Goal: Information Seeking & Learning: Learn about a topic

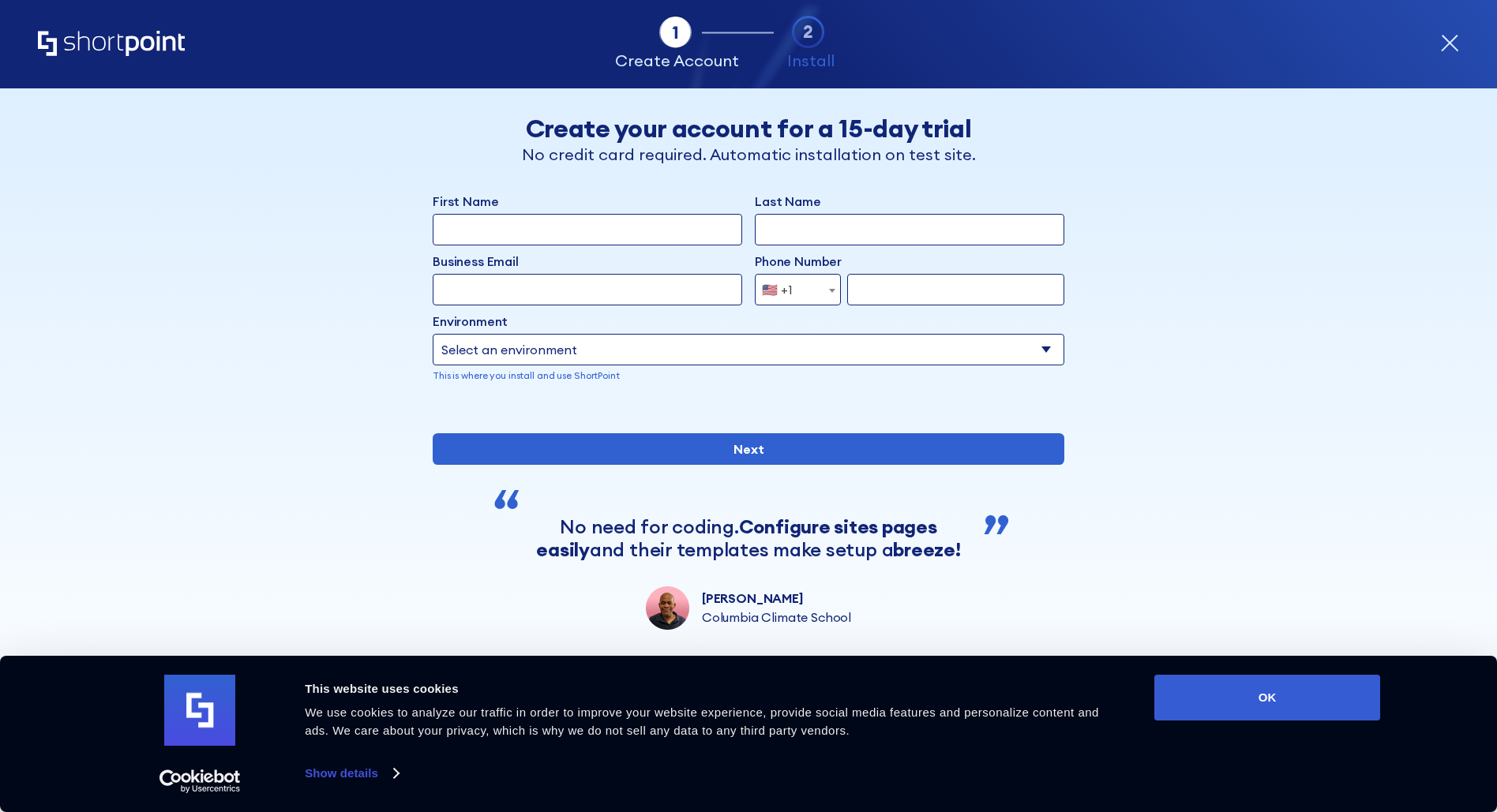
click at [109, 38] on icon "Home" at bounding box center [111, 44] width 146 height 25
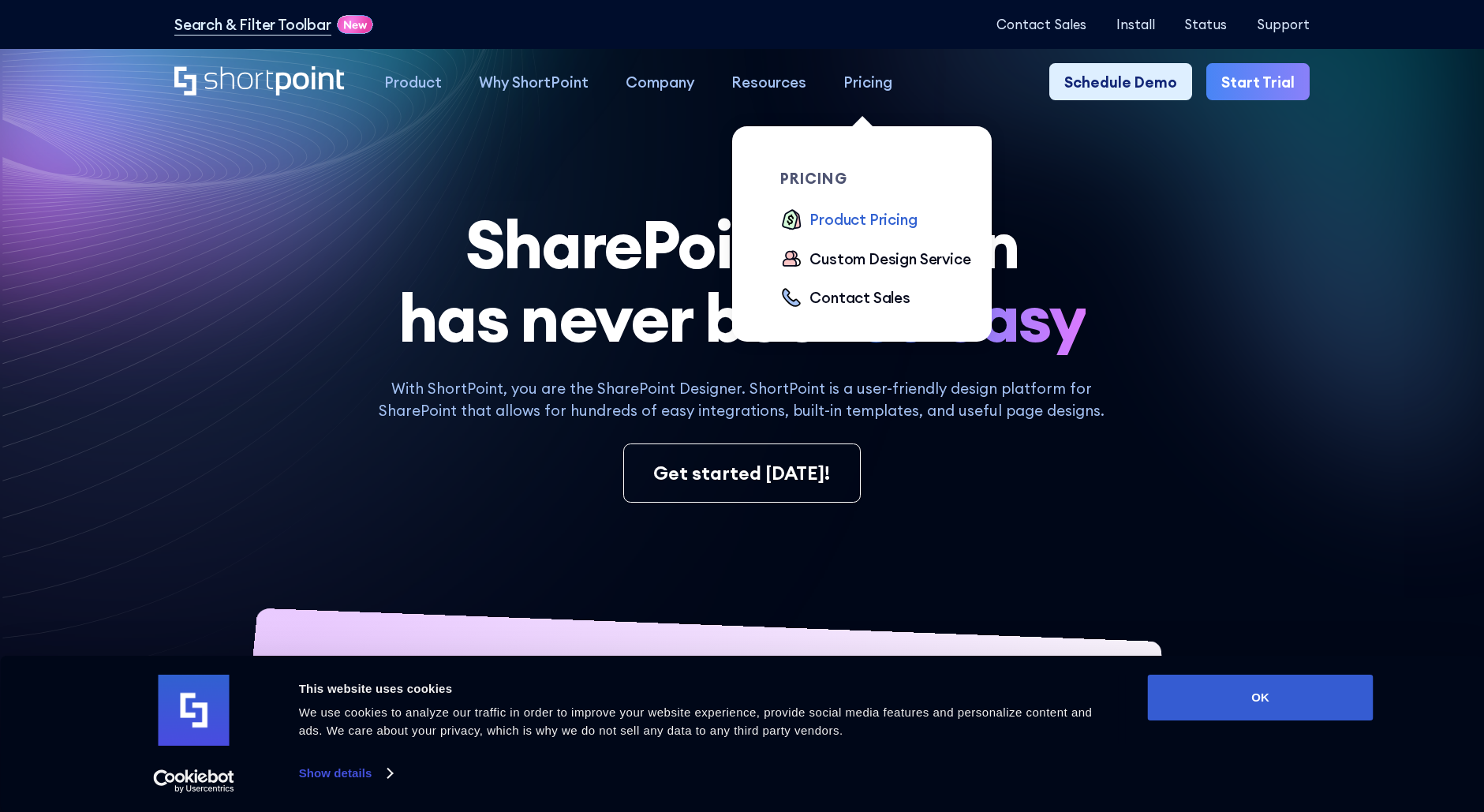
click at [856, 224] on div "Product Pricing" at bounding box center [863, 219] width 108 height 22
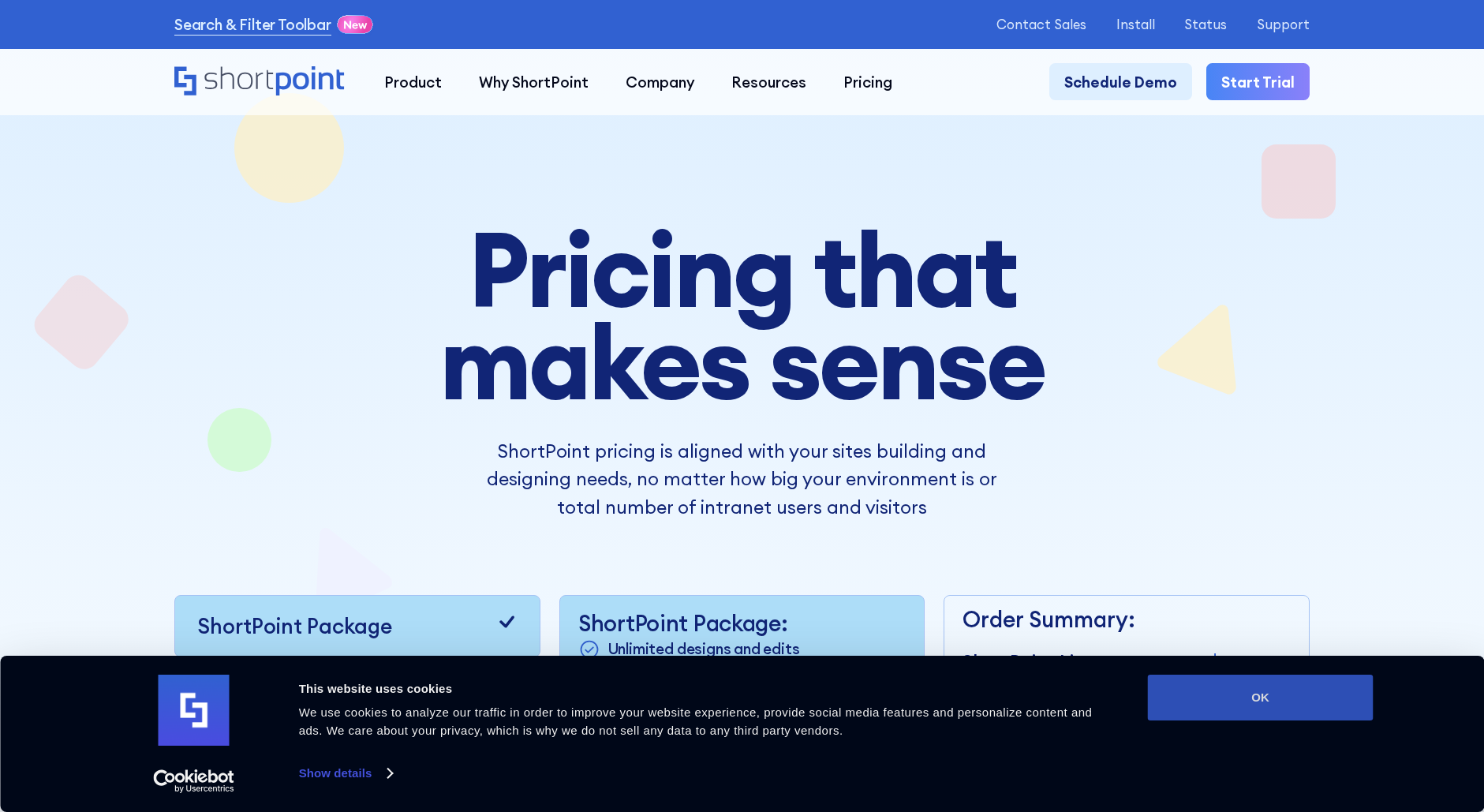
click at [1249, 700] on button "OK" at bounding box center [1261, 697] width 226 height 46
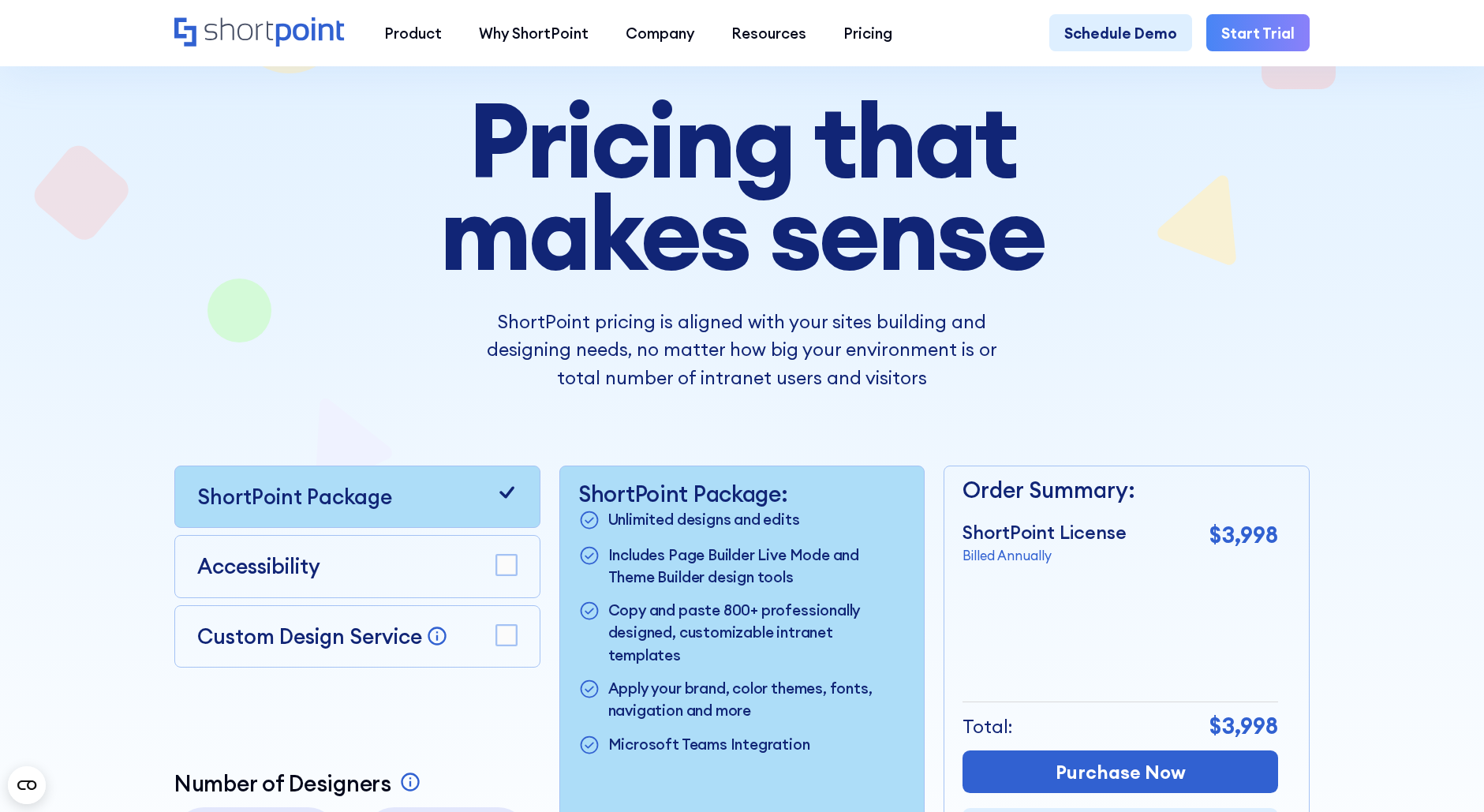
scroll to position [158, 0]
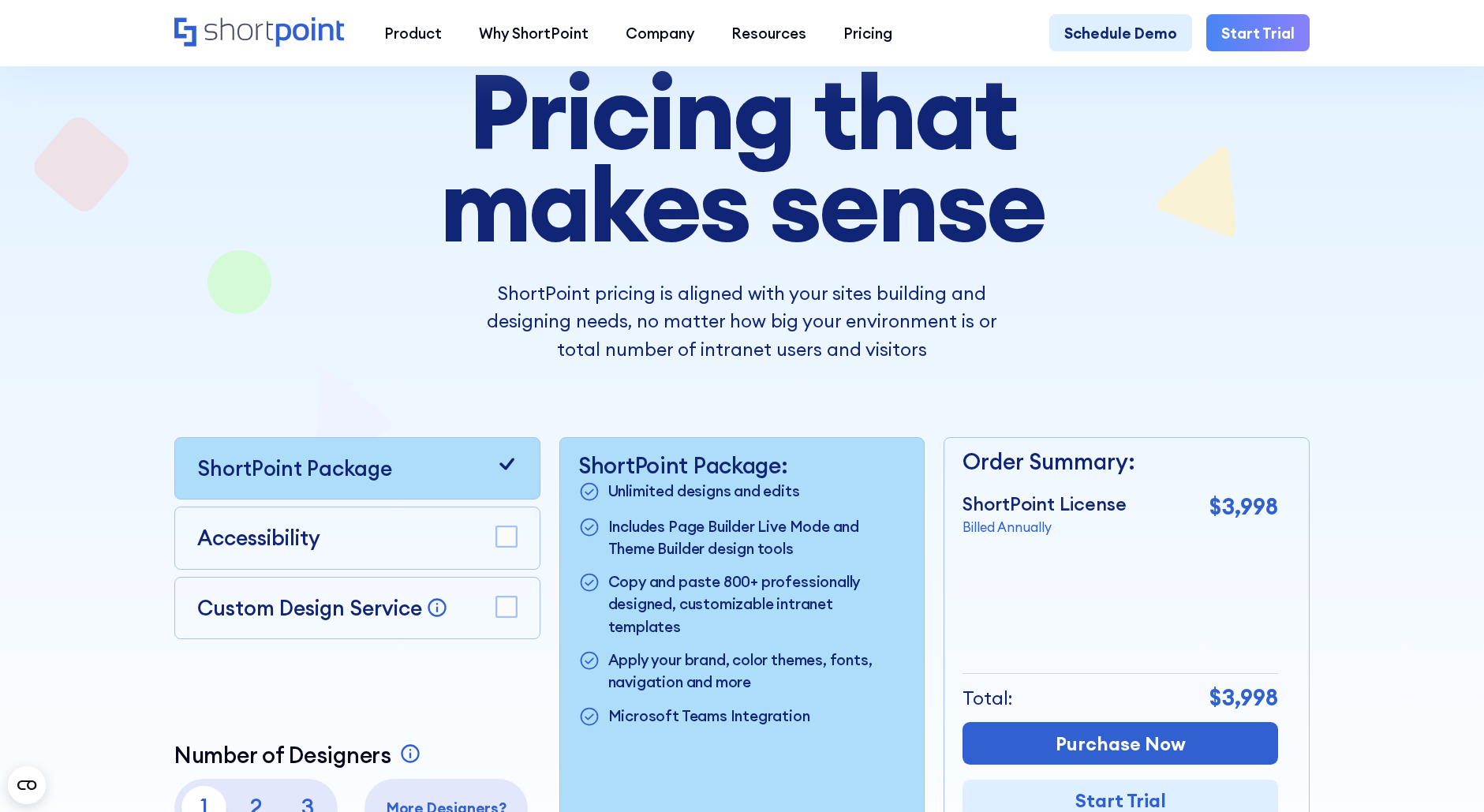
click at [509, 611] on rect at bounding box center [506, 606] width 20 height 20
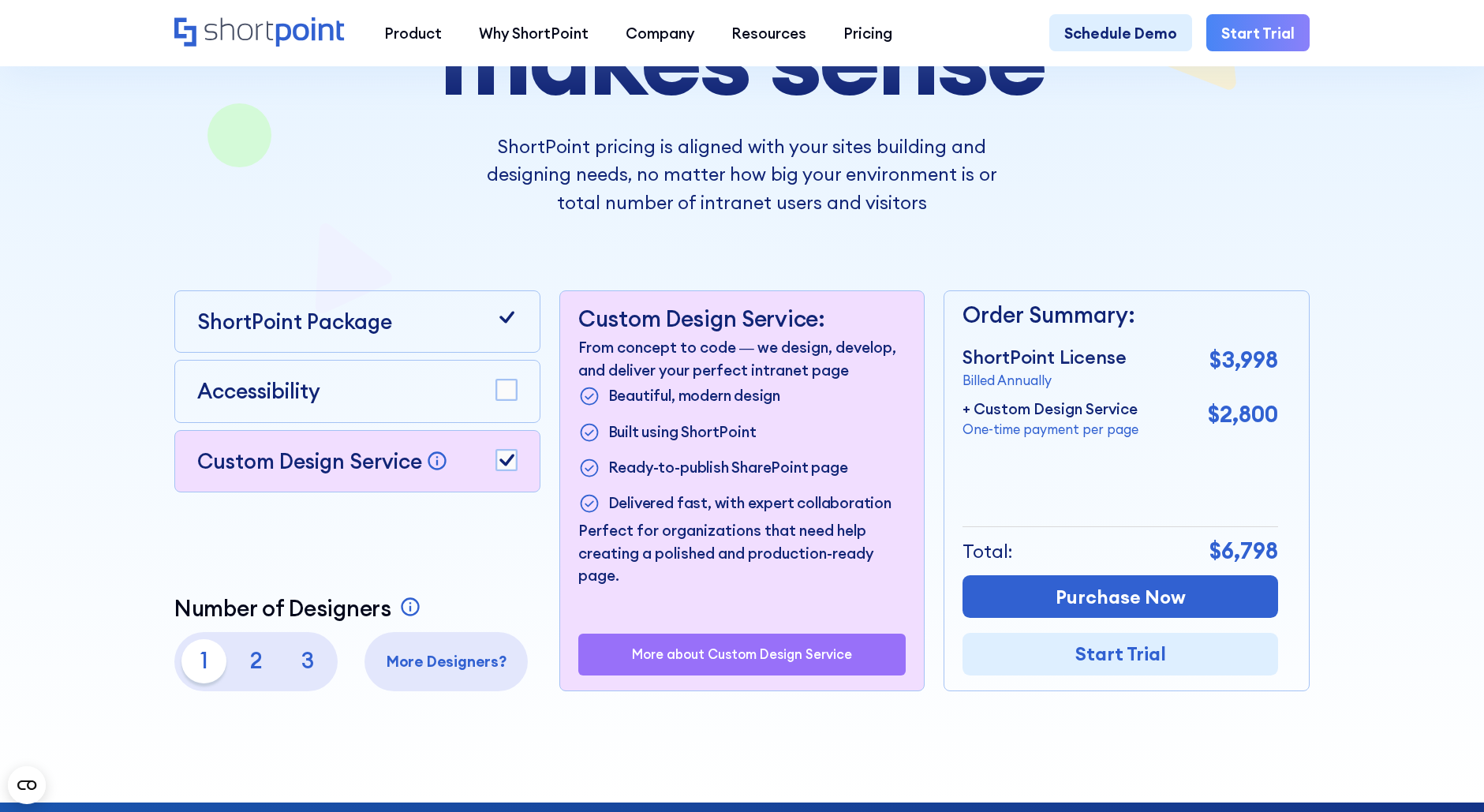
scroll to position [316, 0]
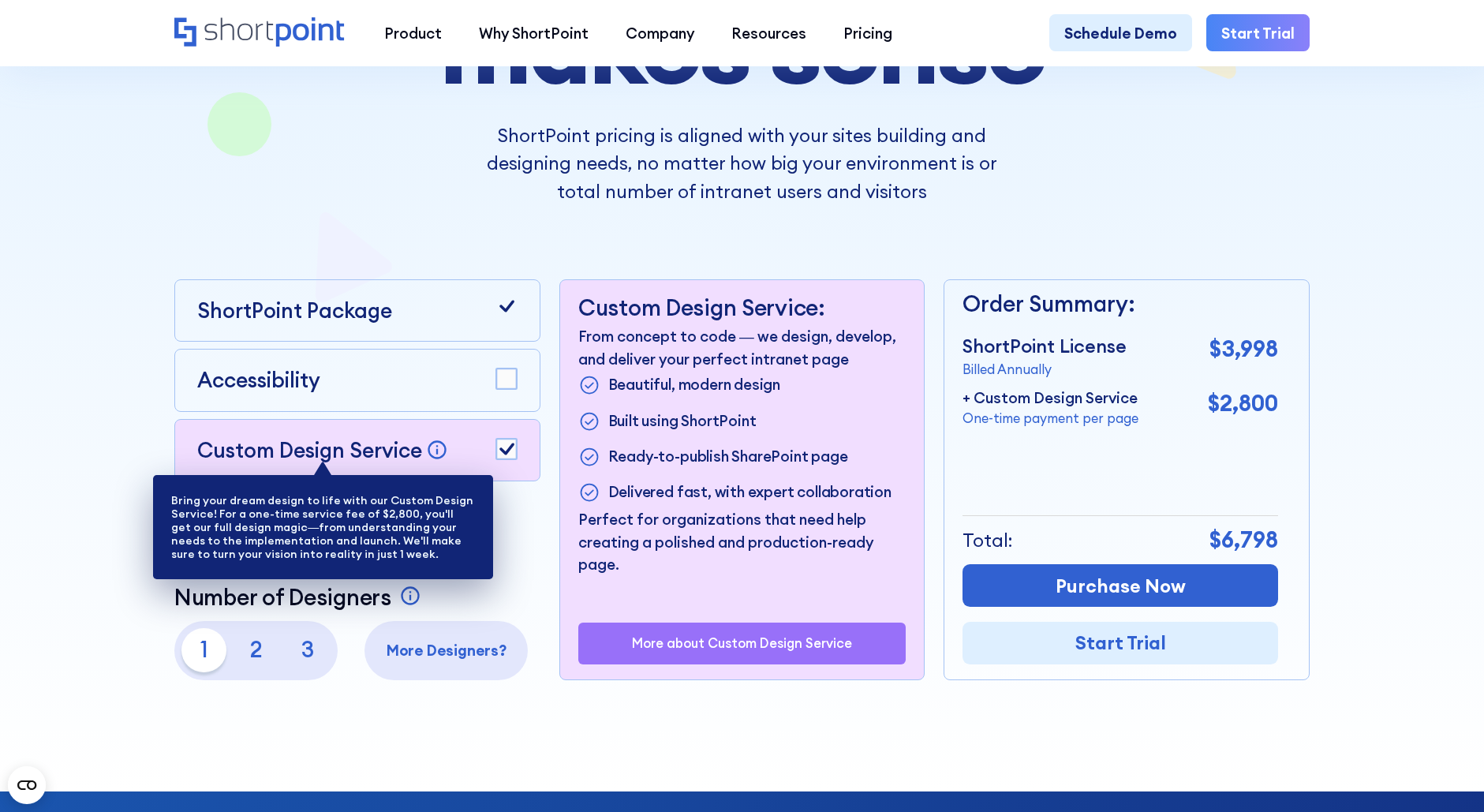
click at [438, 456] on icon at bounding box center [437, 451] width 19 height 19
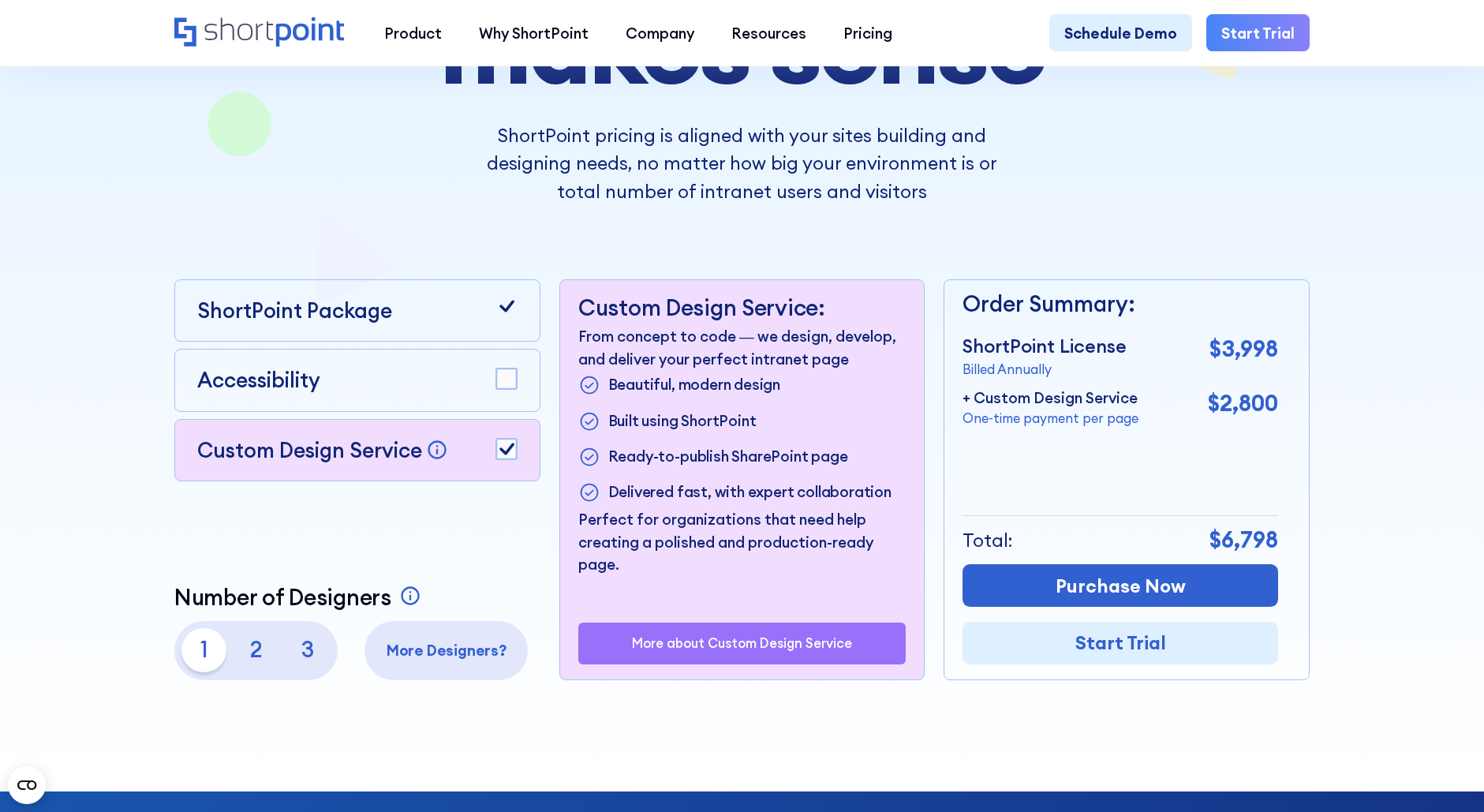
click at [506, 454] on rect at bounding box center [506, 449] width 20 height 20
click at [506, 392] on div at bounding box center [506, 379] width 22 height 24
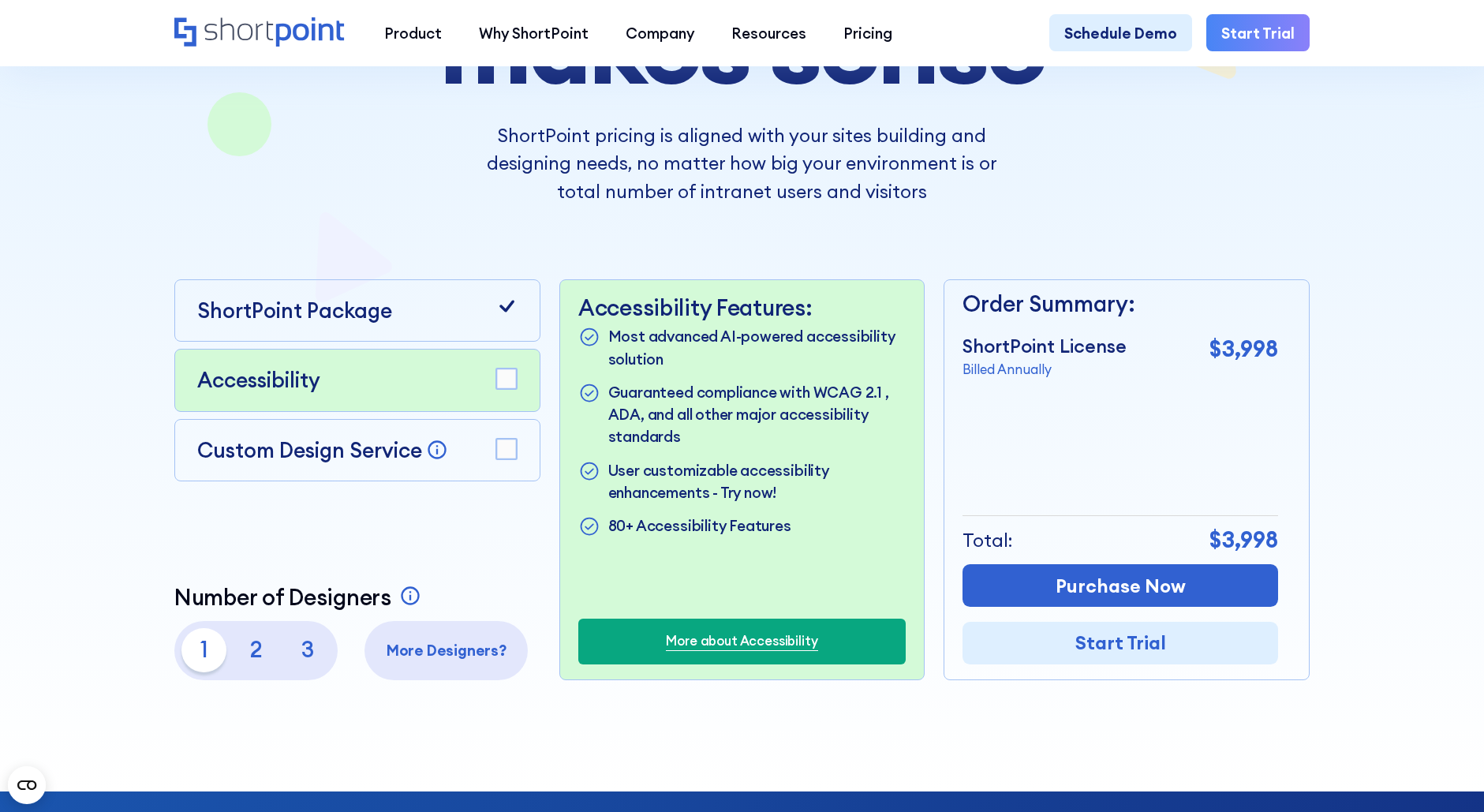
click at [501, 390] on rect at bounding box center [506, 379] width 20 height 20
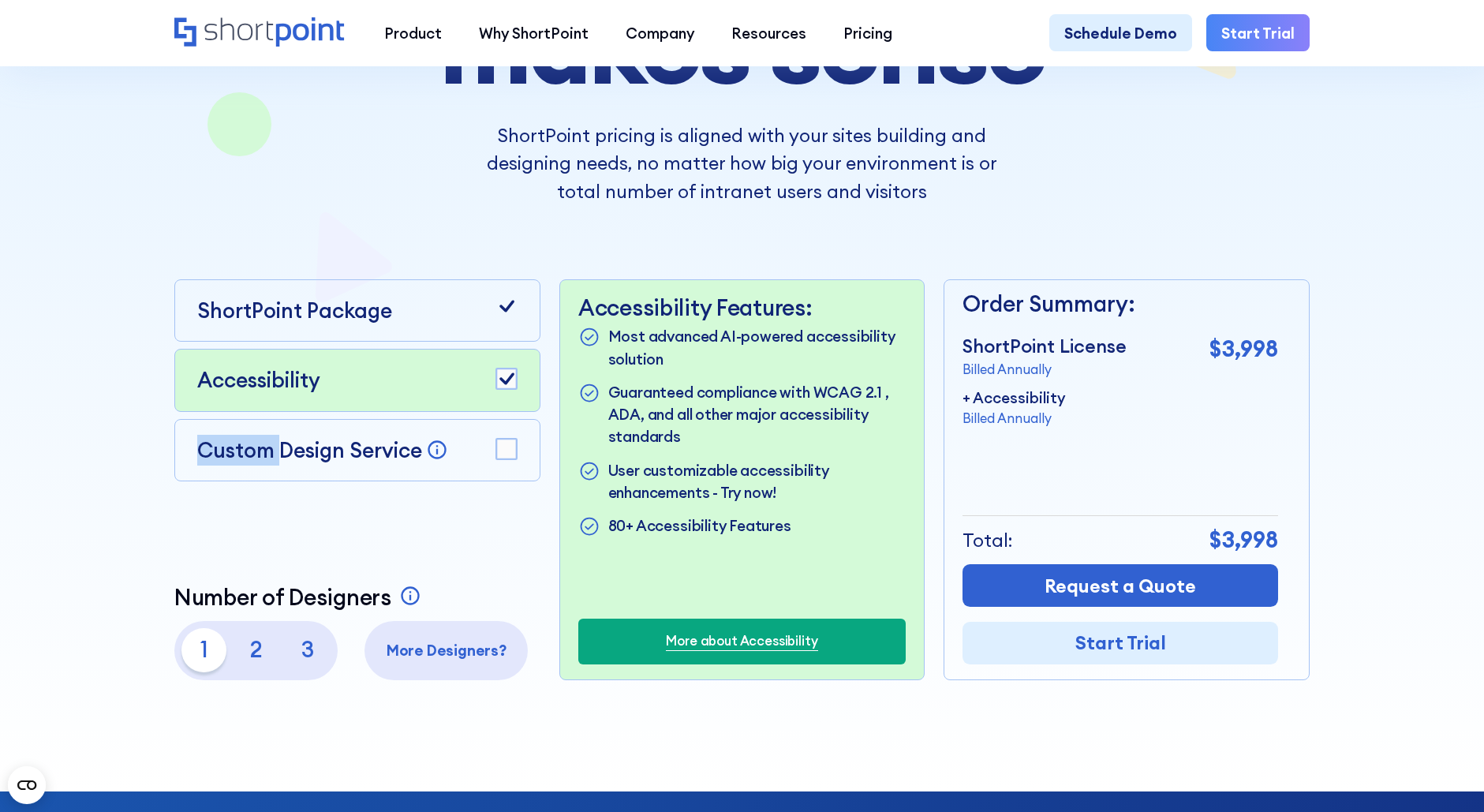
click at [501, 390] on rect at bounding box center [506, 379] width 20 height 20
drag, startPoint x: 501, startPoint y: 392, endPoint x: 444, endPoint y: 317, distance: 94.2
click at [444, 317] on div "ShortPoint Package" at bounding box center [358, 310] width 321 height 31
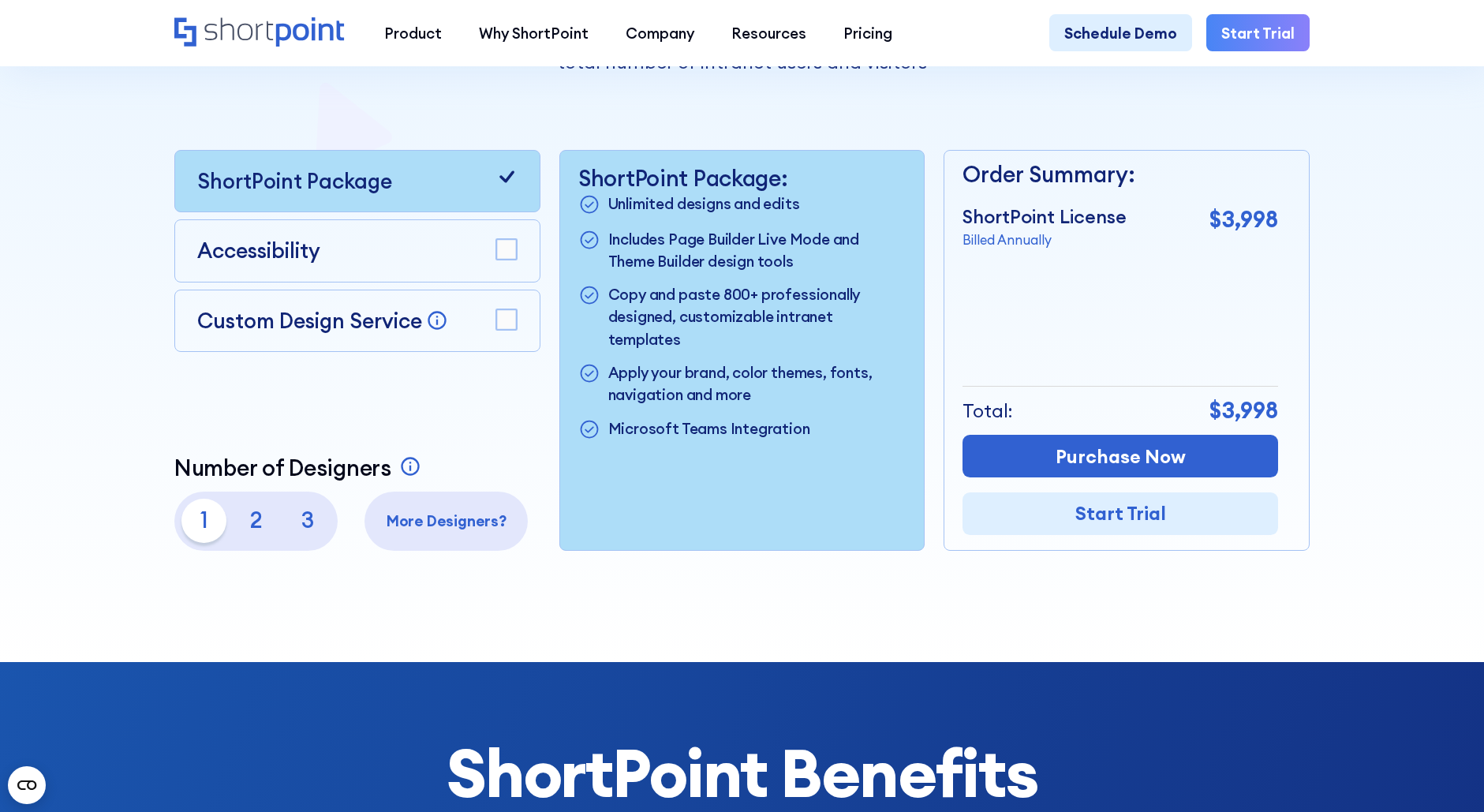
scroll to position [552, 0]
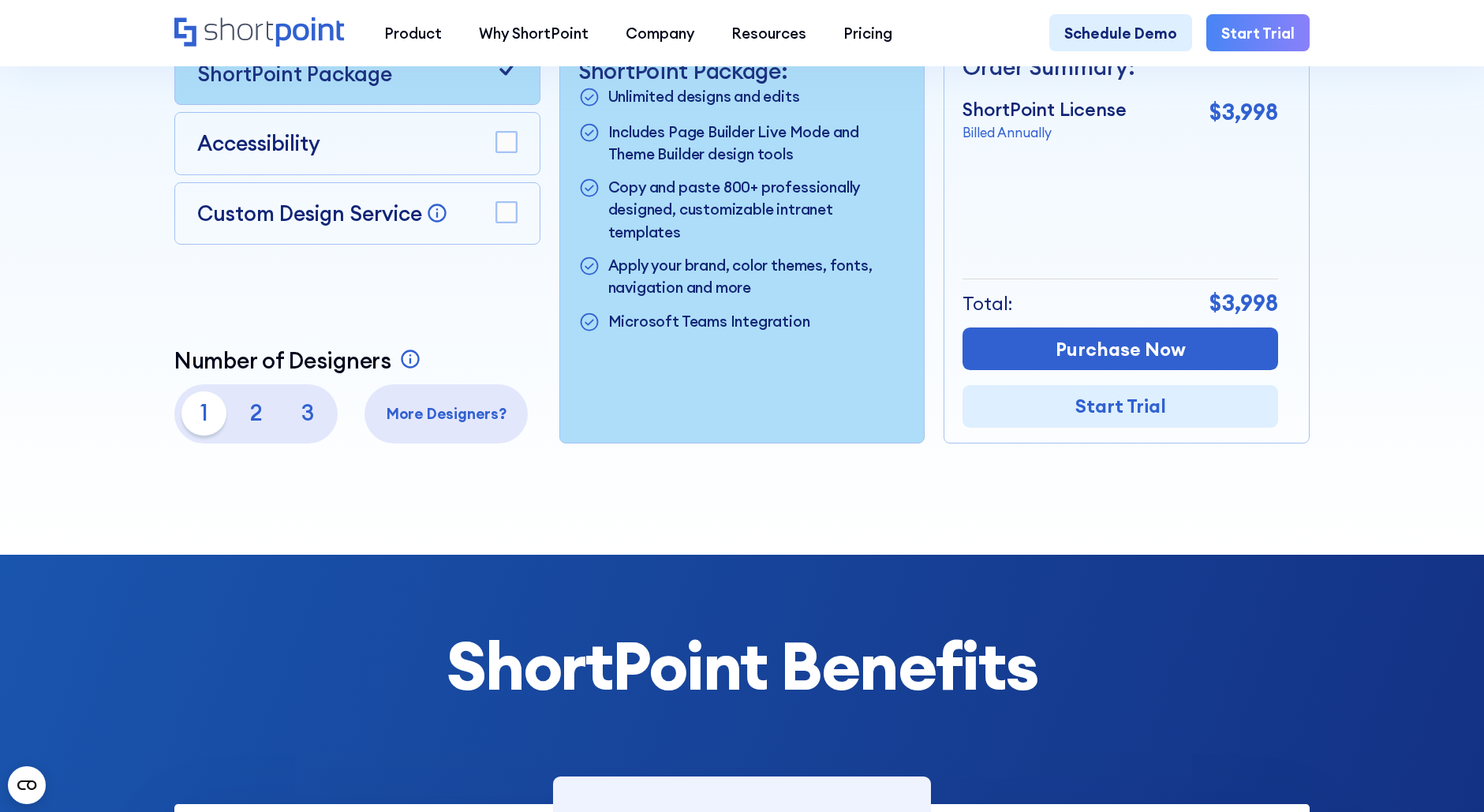
click at [244, 423] on p "2" at bounding box center [256, 414] width 45 height 45
click at [306, 411] on p "3" at bounding box center [308, 414] width 45 height 45
click at [210, 424] on p "1" at bounding box center [204, 414] width 45 height 45
click at [260, 420] on p "2" at bounding box center [256, 414] width 45 height 45
click at [324, 420] on p "3" at bounding box center [308, 414] width 45 height 45
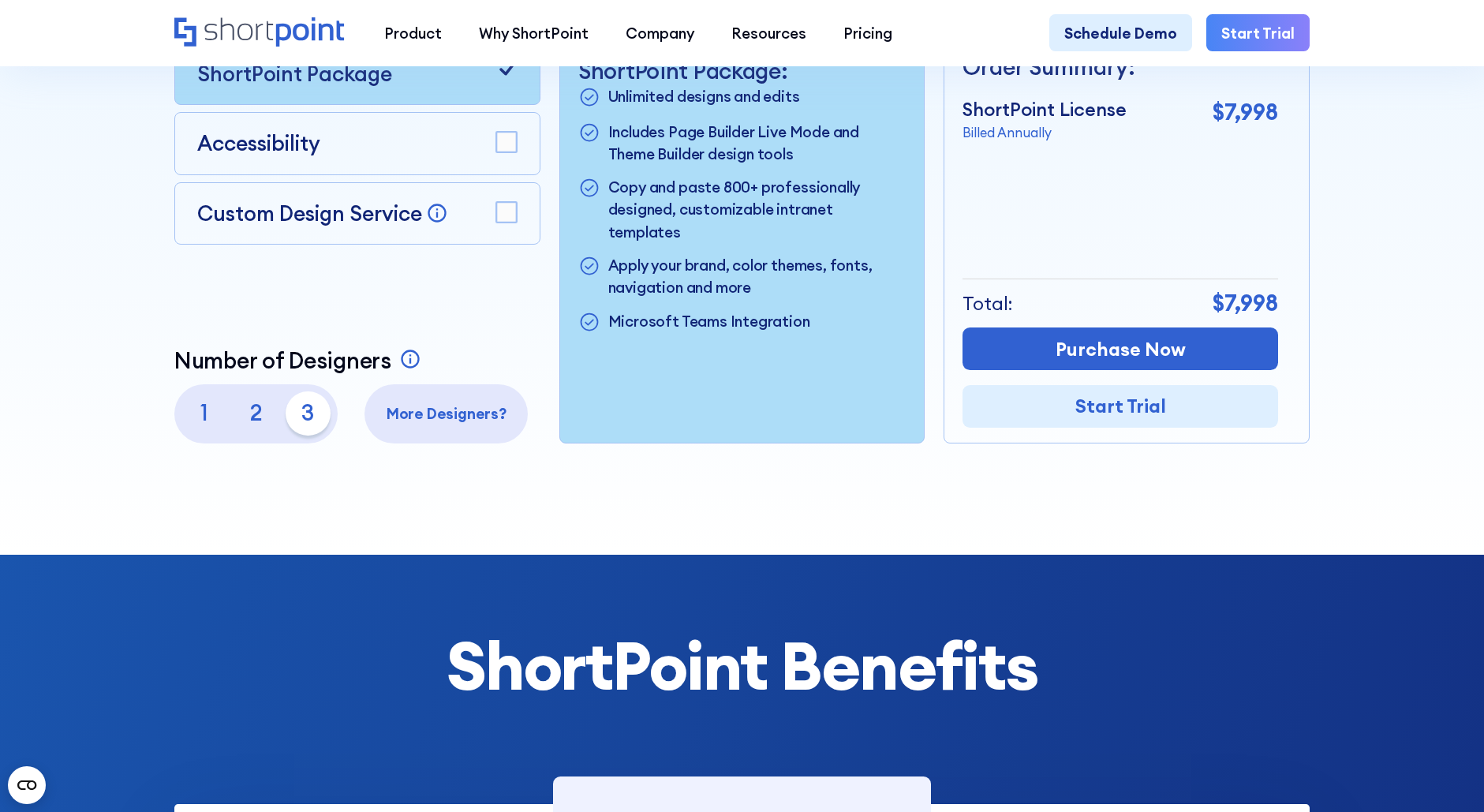
click at [201, 426] on p "1" at bounding box center [204, 414] width 45 height 45
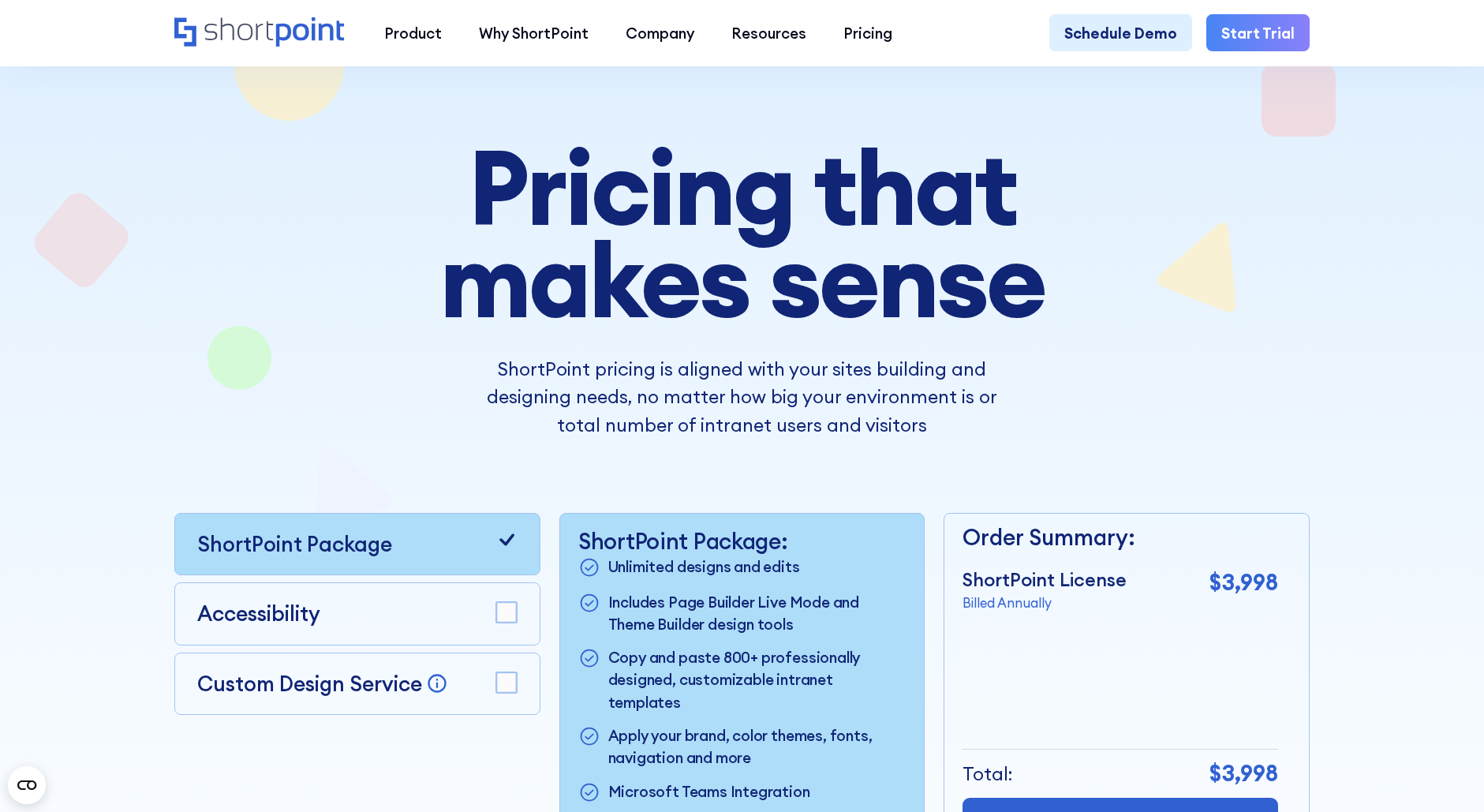
scroll to position [0, 0]
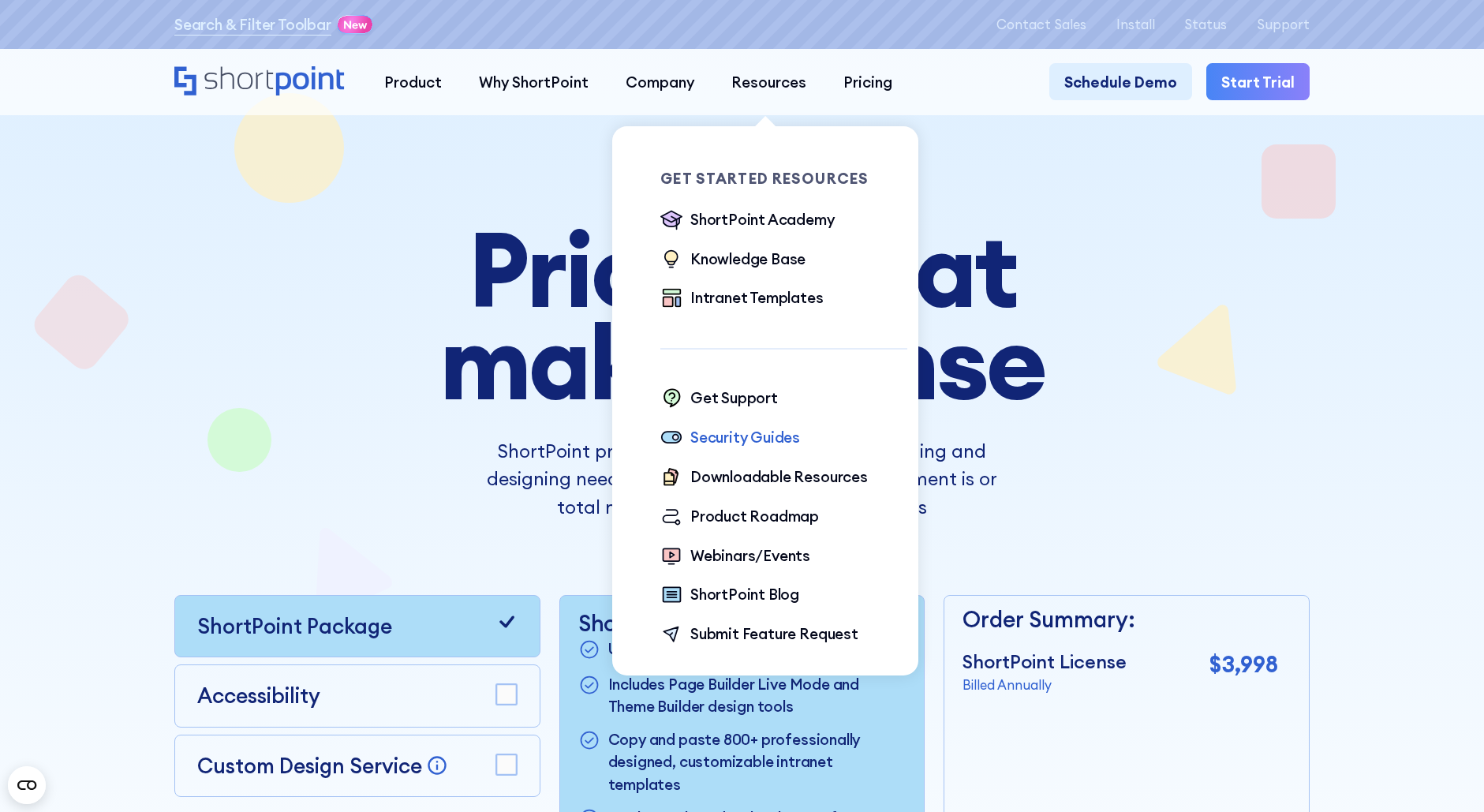
click at [740, 447] on div "Security Guides" at bounding box center [744, 437] width 110 height 22
